Goal: Information Seeking & Learning: Learn about a topic

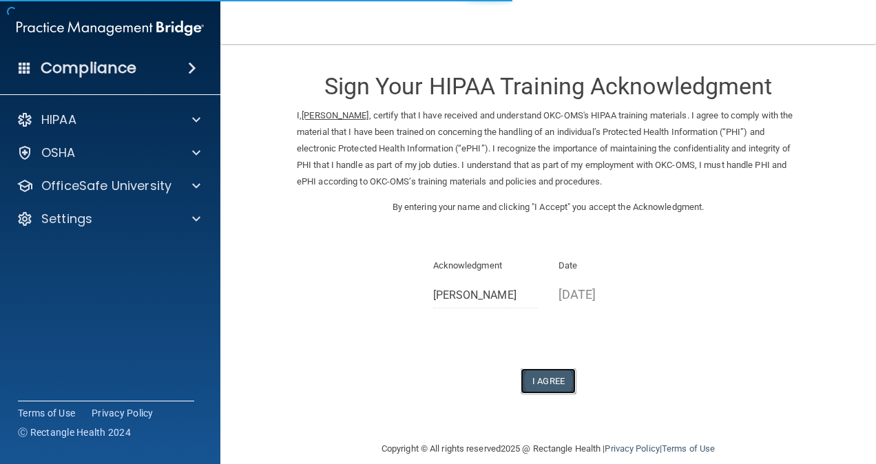
click at [542, 371] on button "I Agree" at bounding box center [548, 381] width 55 height 25
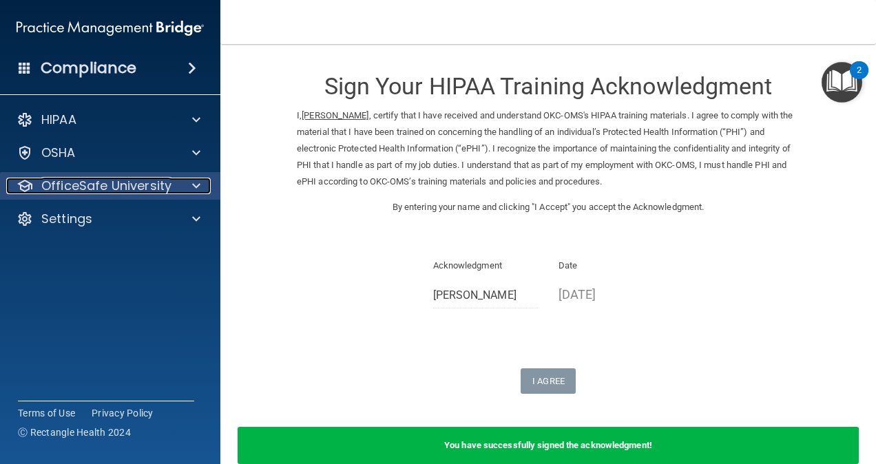
click at [180, 183] on div at bounding box center [194, 186] width 34 height 17
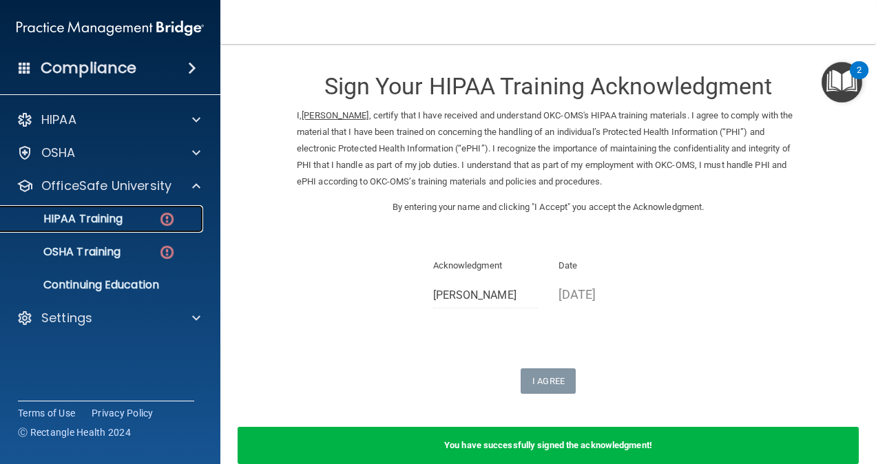
click at [117, 220] on p "HIPAA Training" at bounding box center [66, 219] width 114 height 14
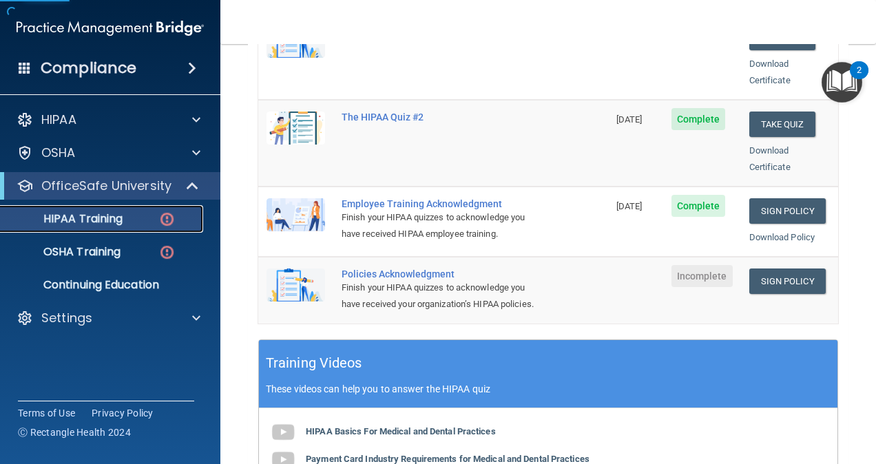
scroll to position [333, 0]
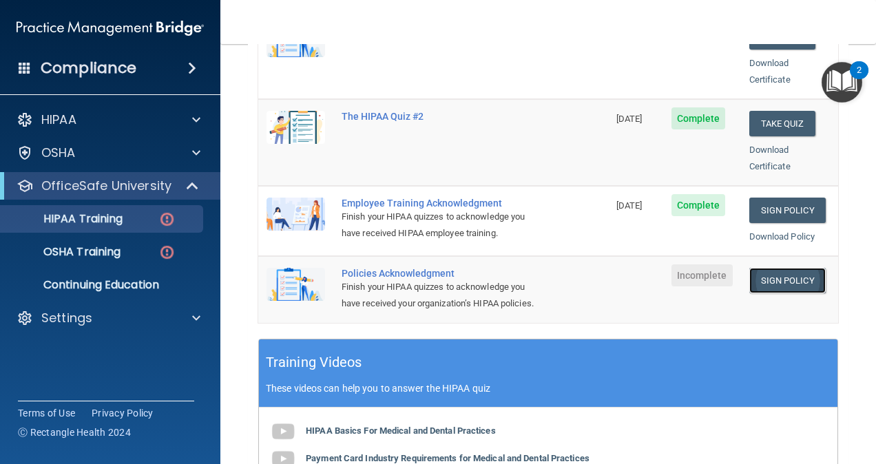
click at [767, 268] on link "Sign Policy" at bounding box center [787, 280] width 76 height 25
click at [839, 77] on img "Open Resource Center, 2 new notifications" at bounding box center [842, 82] width 41 height 41
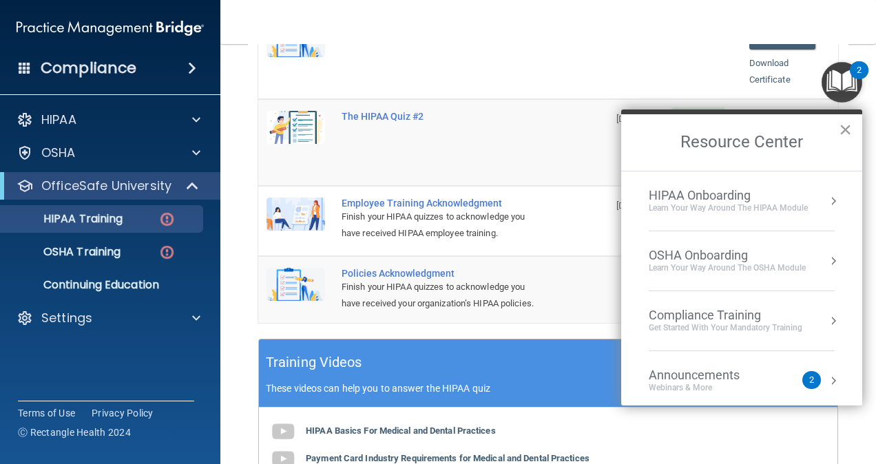
click at [849, 131] on button "×" at bounding box center [845, 129] width 13 height 22
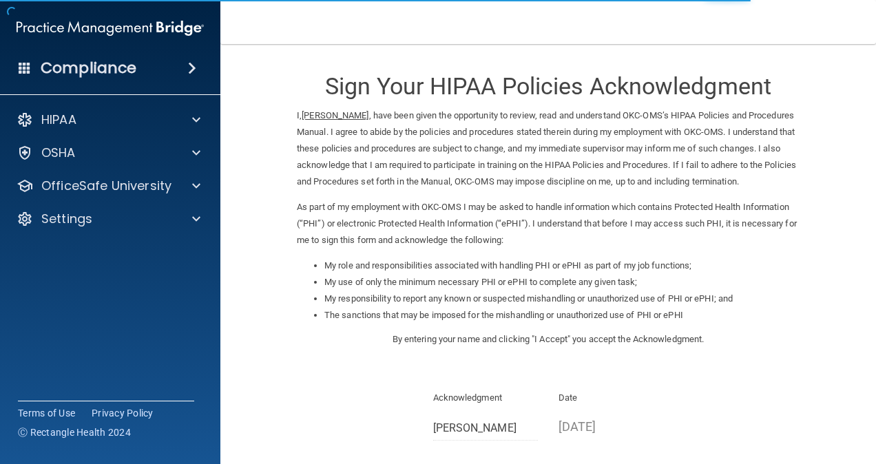
scroll to position [150, 0]
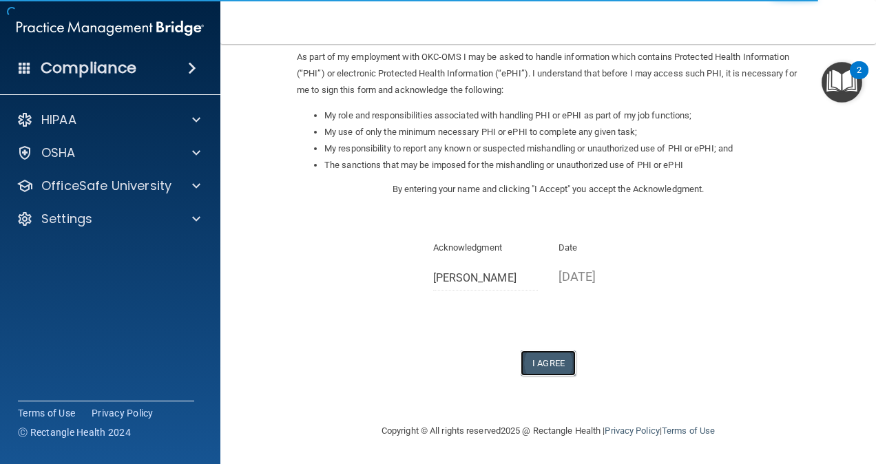
click at [540, 362] on button "I Agree" at bounding box center [548, 363] width 55 height 25
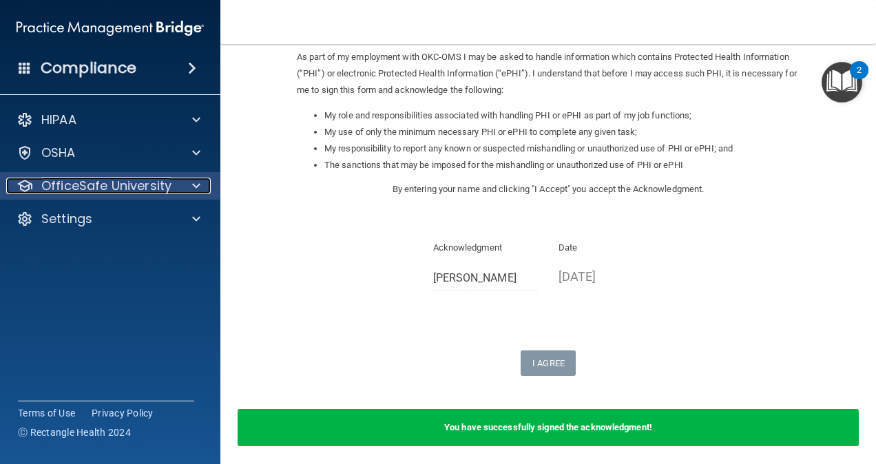
click at [109, 180] on p "OfficeSafe University" at bounding box center [106, 186] width 130 height 17
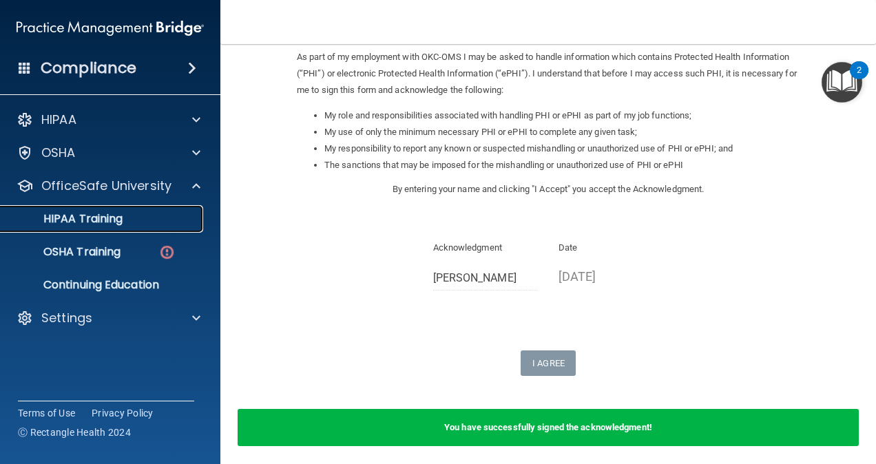
click at [97, 224] on p "HIPAA Training" at bounding box center [66, 219] width 114 height 14
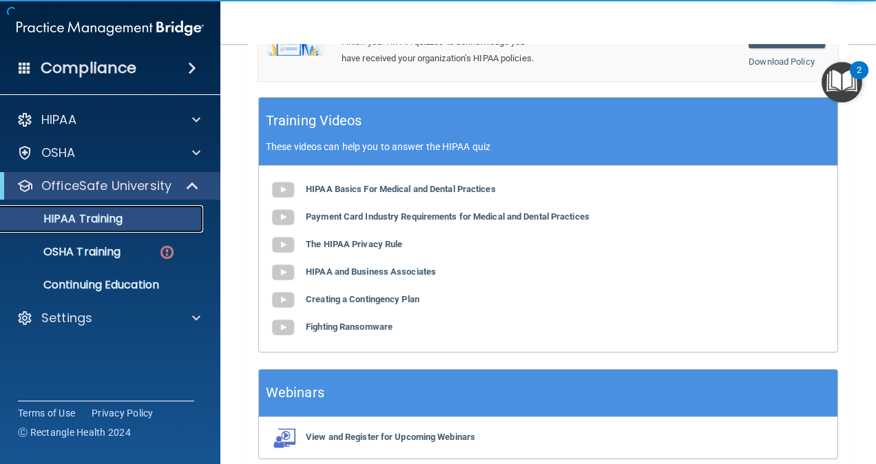
scroll to position [632, 0]
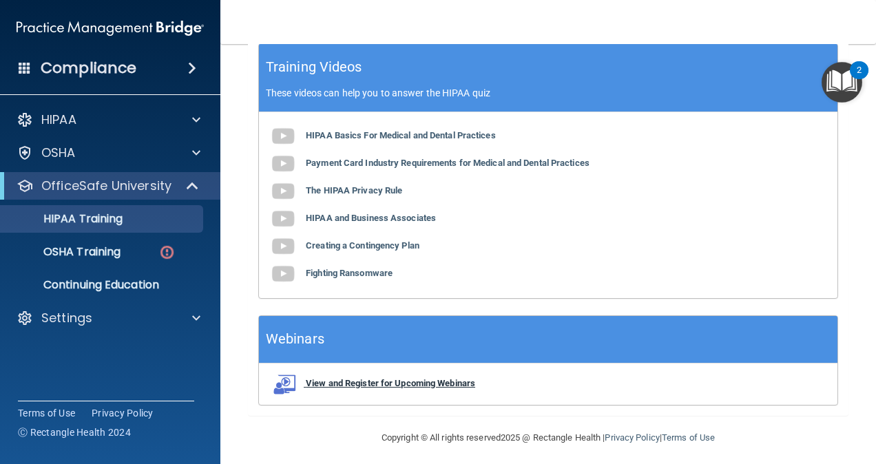
click at [419, 380] on b "View and Register for Upcoming Webinars" at bounding box center [390, 383] width 169 height 10
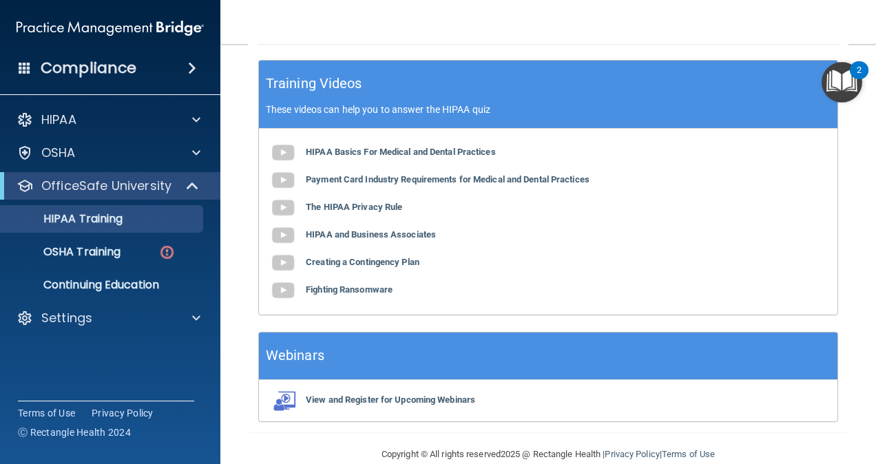
scroll to position [632, 0]
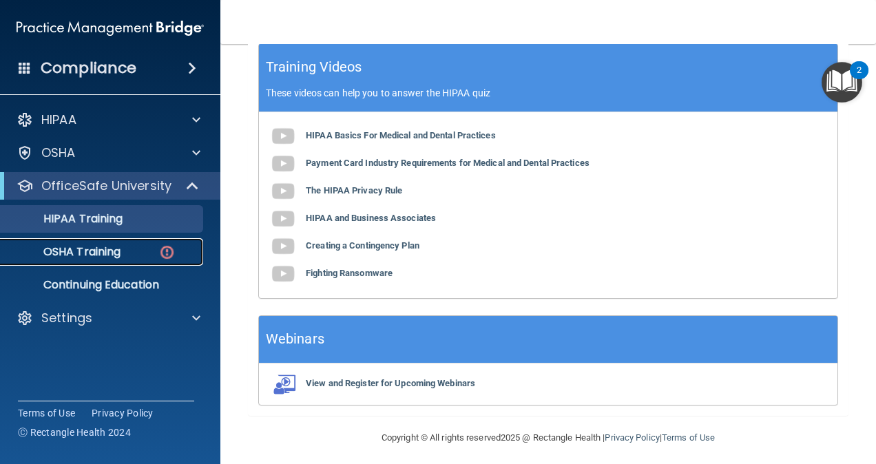
click at [106, 251] on p "OSHA Training" at bounding box center [65, 252] width 112 height 14
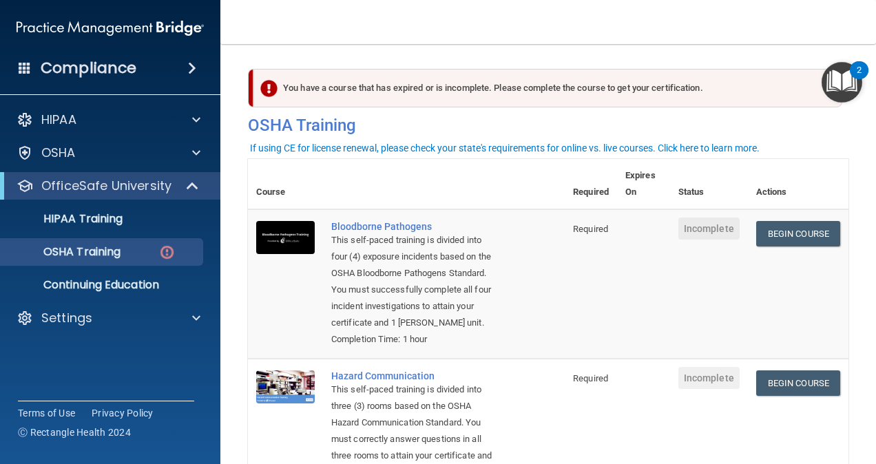
click at [854, 66] on div "2" at bounding box center [859, 70] width 19 height 18
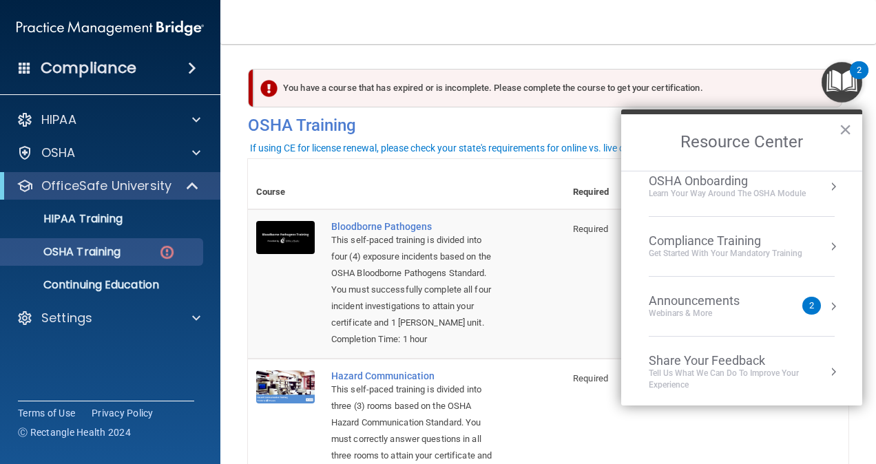
scroll to position [74, 0]
click at [761, 302] on div "Announcements" at bounding box center [708, 300] width 118 height 15
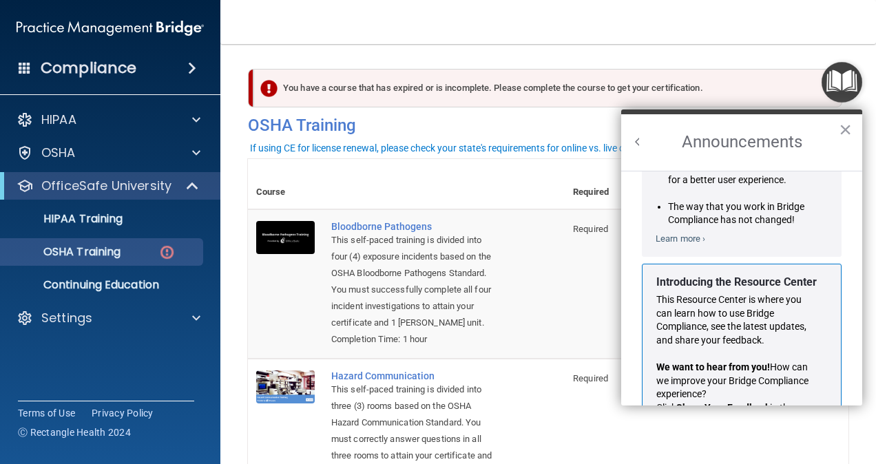
scroll to position [225, 0]
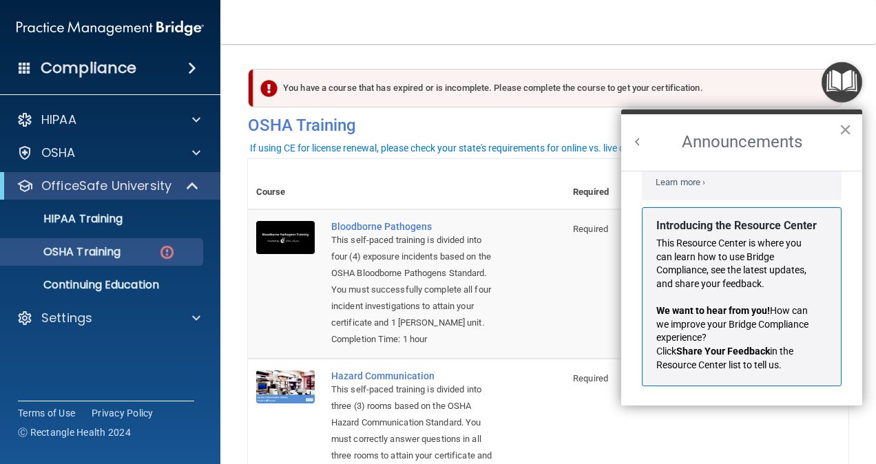
click at [843, 124] on button "×" at bounding box center [845, 129] width 13 height 22
